Goal: Use online tool/utility: Utilize a website feature to perform a specific function

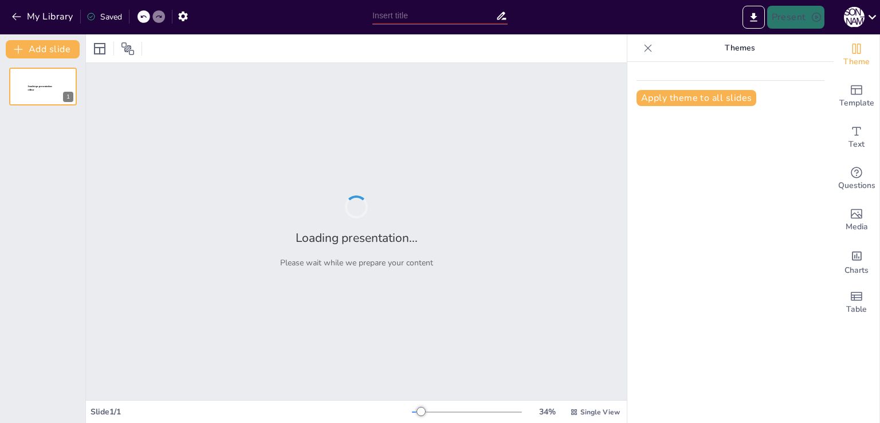
type input "Музичні образи: що грає у твоїй голові?"
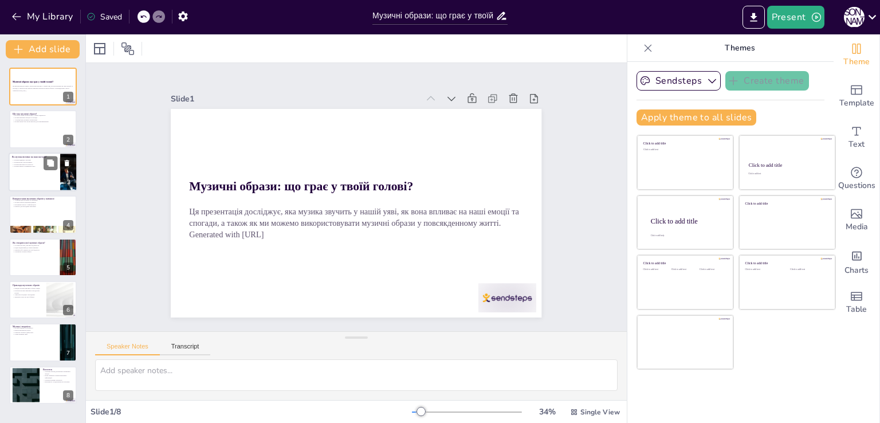
click at [51, 176] on div at bounding box center [43, 171] width 69 height 39
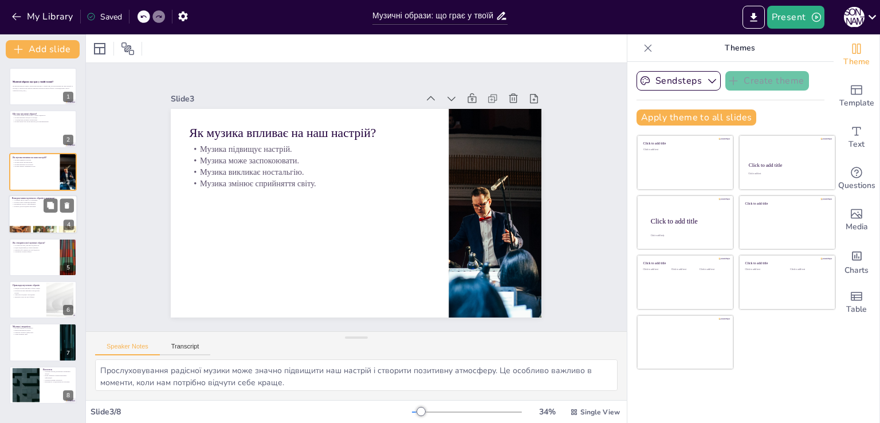
click at [50, 217] on div at bounding box center [43, 214] width 69 height 39
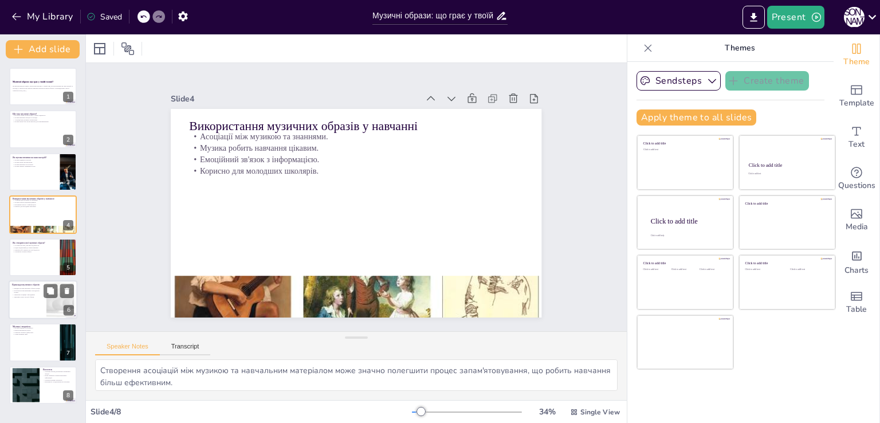
click at [34, 305] on div at bounding box center [43, 299] width 69 height 39
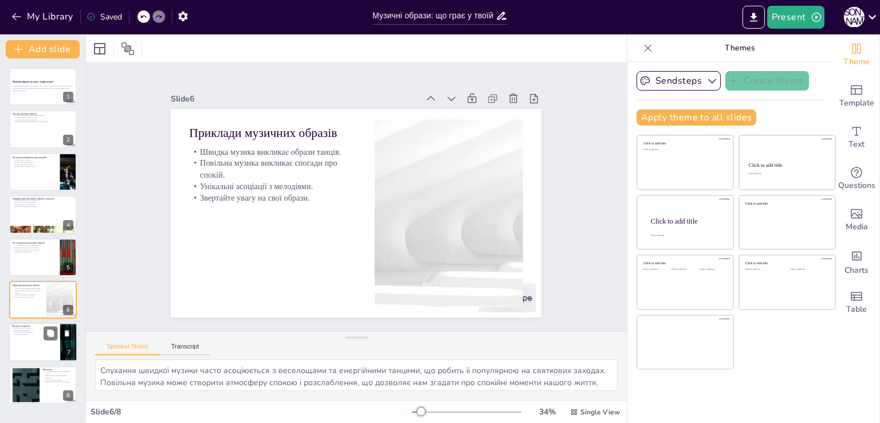
click at [36, 342] on div at bounding box center [43, 342] width 69 height 39
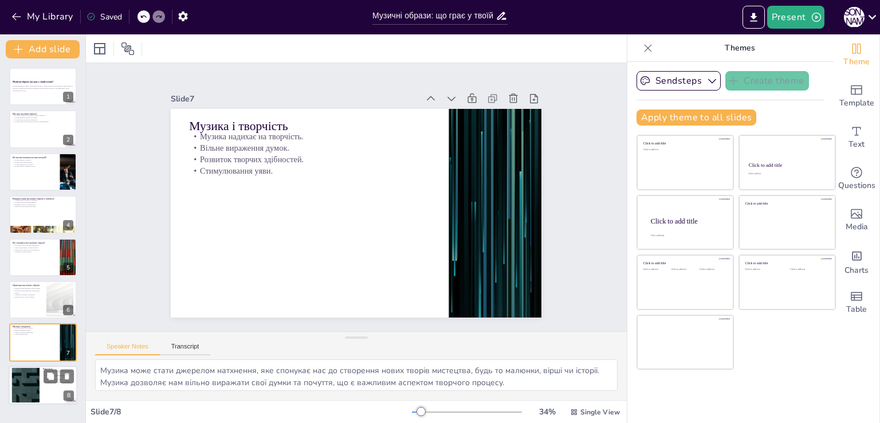
click at [44, 388] on div at bounding box center [43, 385] width 69 height 39
type textarea "Музичні образи є потужним засобом для вираження емоцій, що робить їх важливими …"
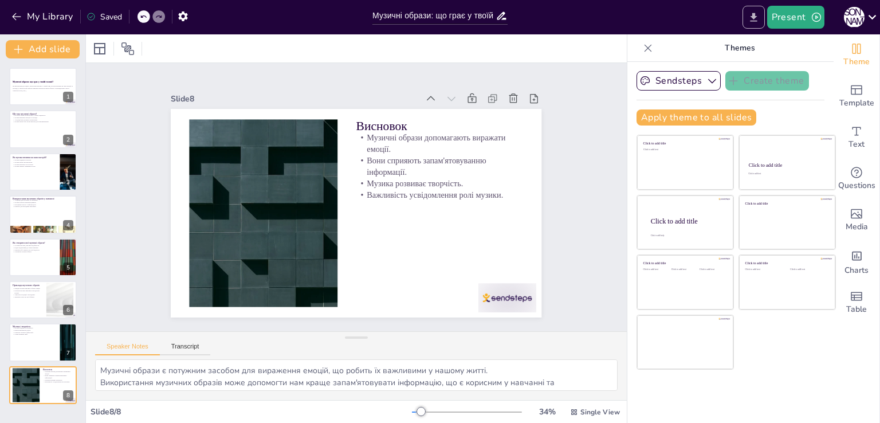
click at [753, 15] on icon "Export to PowerPoint" at bounding box center [754, 17] width 12 height 12
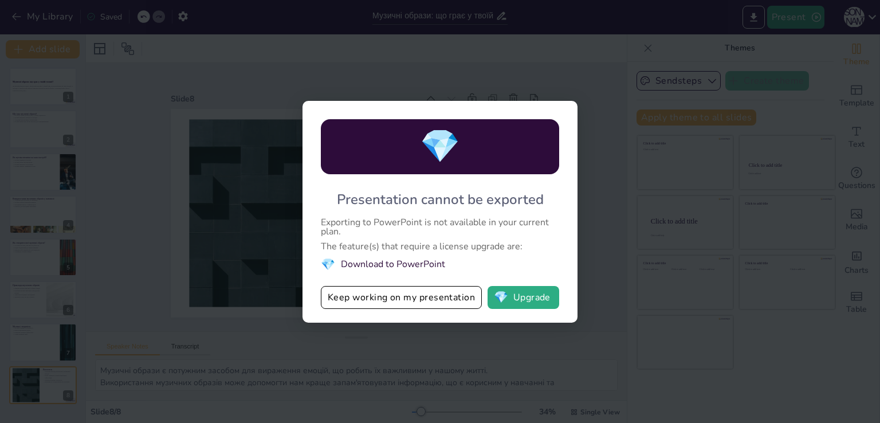
click at [394, 265] on li "💎 Download to PowerPoint" at bounding box center [440, 264] width 238 height 15
click at [527, 298] on button "💎 Upgrade" at bounding box center [524, 297] width 72 height 23
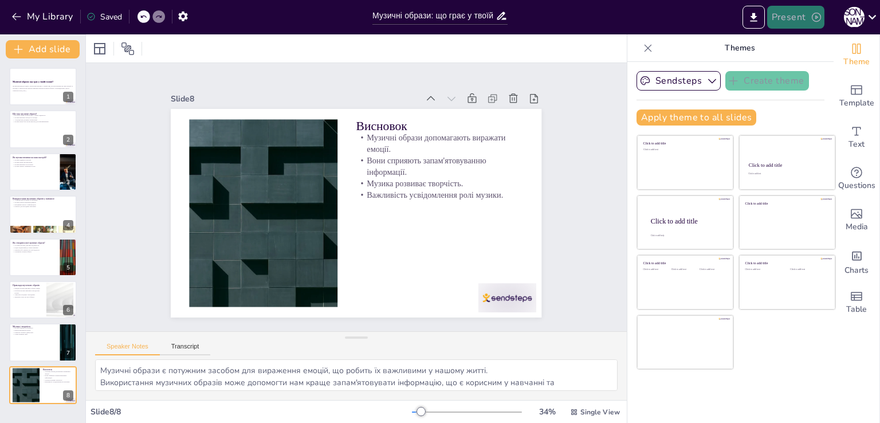
click at [802, 14] on button "Present" at bounding box center [795, 17] width 57 height 23
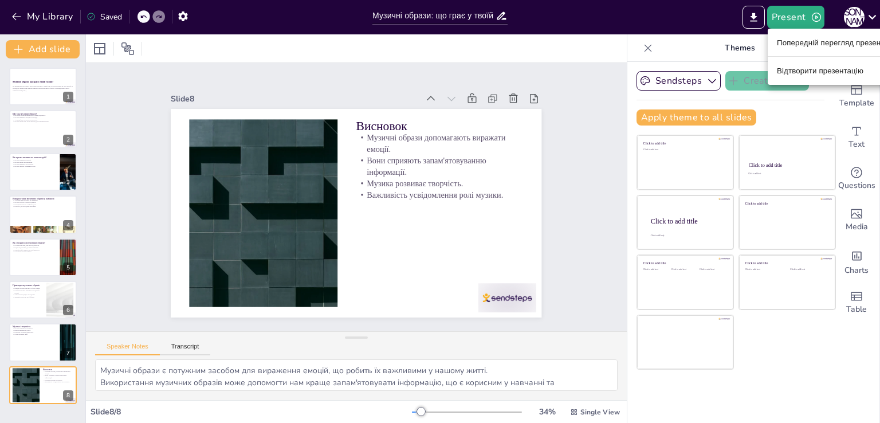
click at [802, 70] on font "Відтворити презентацію" at bounding box center [820, 70] width 87 height 9
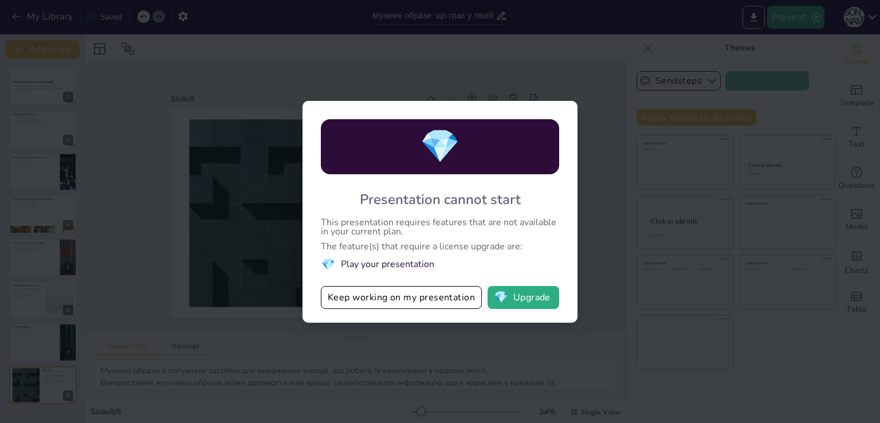
click at [701, 60] on div "💎 Presentation cannot start This presentation requires features that are not av…" at bounding box center [440, 211] width 880 height 423
click at [422, 298] on button "Keep working on my presentation" at bounding box center [401, 297] width 161 height 23
